Goal: Transaction & Acquisition: Download file/media

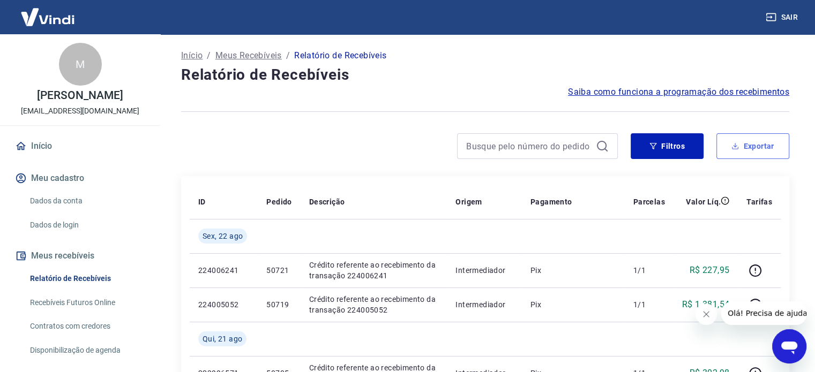
click at [759, 147] on button "Exportar" at bounding box center [753, 146] width 73 height 26
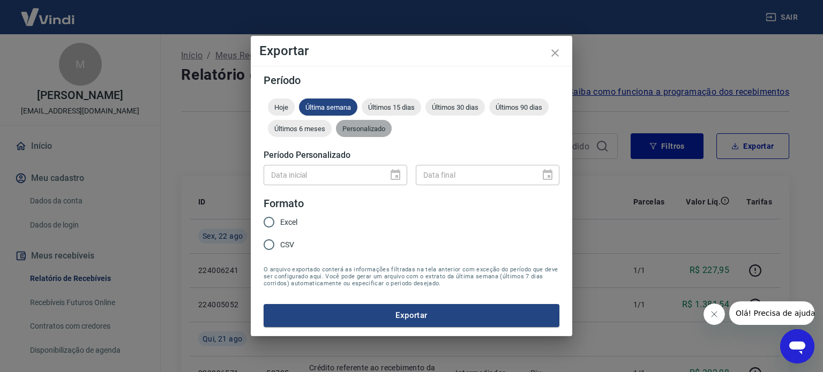
click at [361, 128] on span "Personalizado" at bounding box center [364, 129] width 56 height 8
click at [397, 173] on icon "Choose date" at bounding box center [396, 174] width 10 height 11
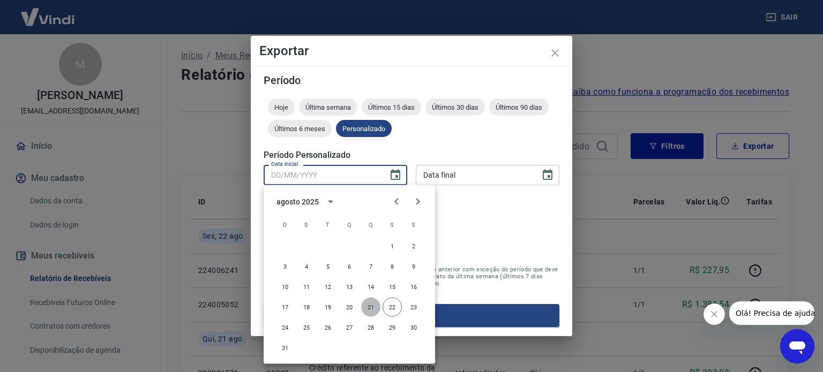
click at [367, 307] on button "21" at bounding box center [370, 307] width 19 height 19
type input "[DATE]"
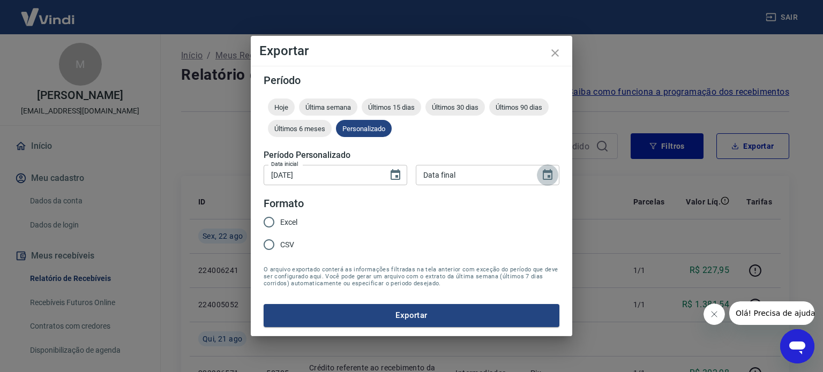
click at [550, 173] on icon "Choose date" at bounding box center [548, 174] width 10 height 11
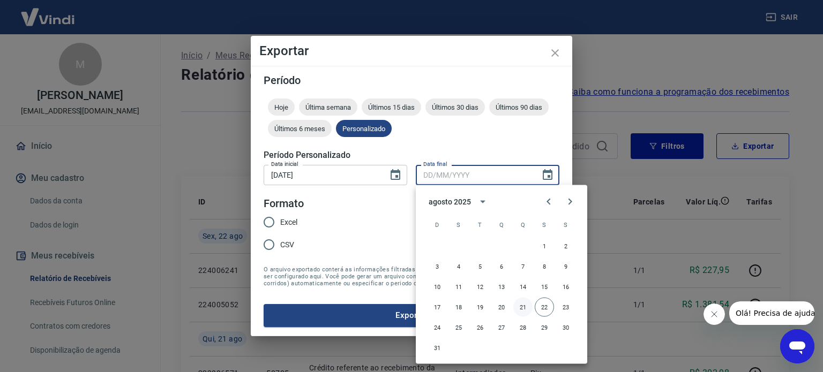
click at [519, 310] on button "21" at bounding box center [522, 307] width 19 height 19
type input "[DATE]"
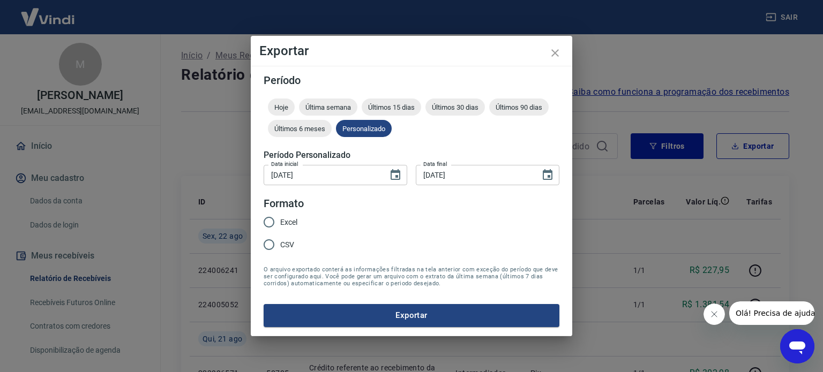
click at [274, 223] on input "Excel" at bounding box center [269, 222] width 23 height 23
radio input "true"
click at [393, 315] on button "Exportar" at bounding box center [412, 315] width 296 height 23
